Goal: Check status

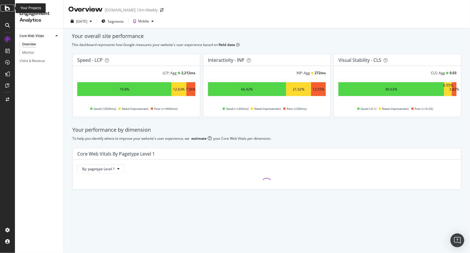
click at [6, 7] on icon at bounding box center [7, 8] width 5 height 7
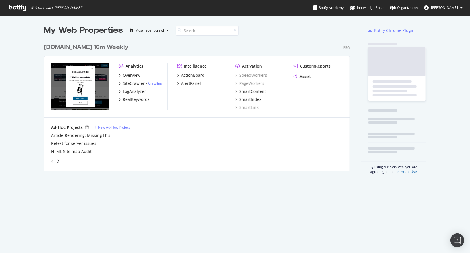
scroll to position [249, 463]
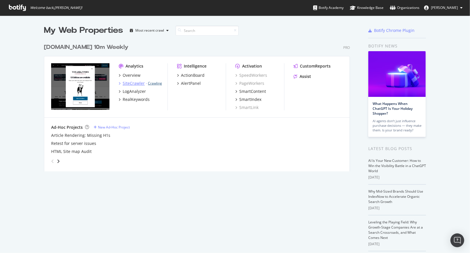
click at [156, 83] on link "Crawling" at bounding box center [155, 83] width 14 height 5
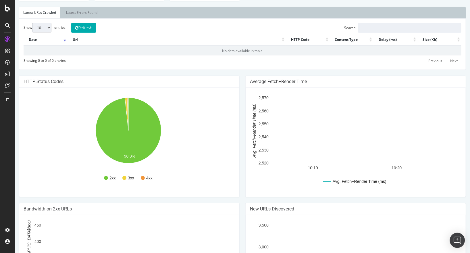
scroll to position [290, 0]
